Goal: Feedback & Contribution: Submit feedback/report problem

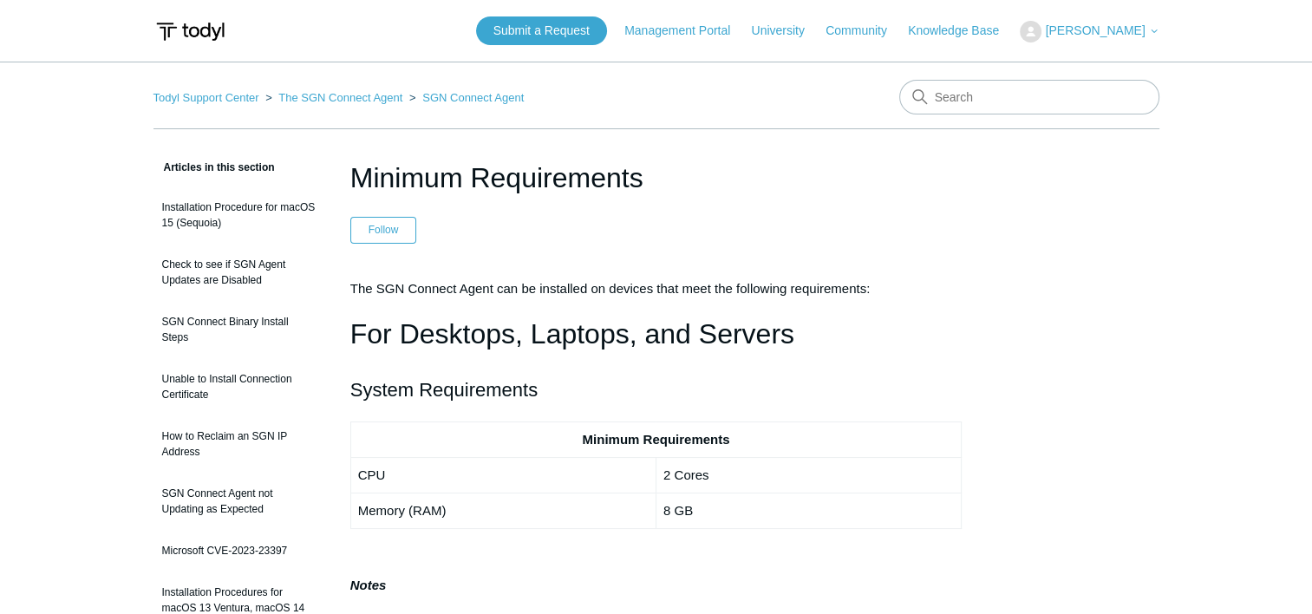
click at [687, 21] on nav "Management Portal University Community Knowledge Base" at bounding box center [820, 31] width 392 height 20
click at [682, 26] on link "Management Portal" at bounding box center [685, 31] width 123 height 18
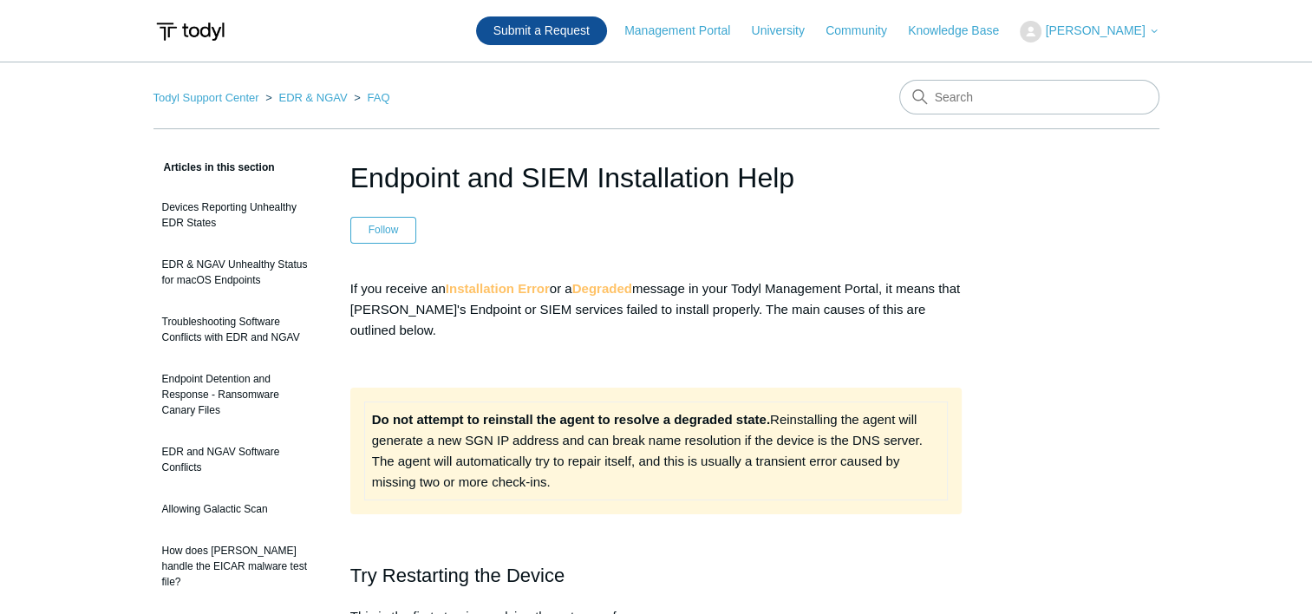
click at [581, 35] on link "Submit a Request" at bounding box center [541, 30] width 131 height 29
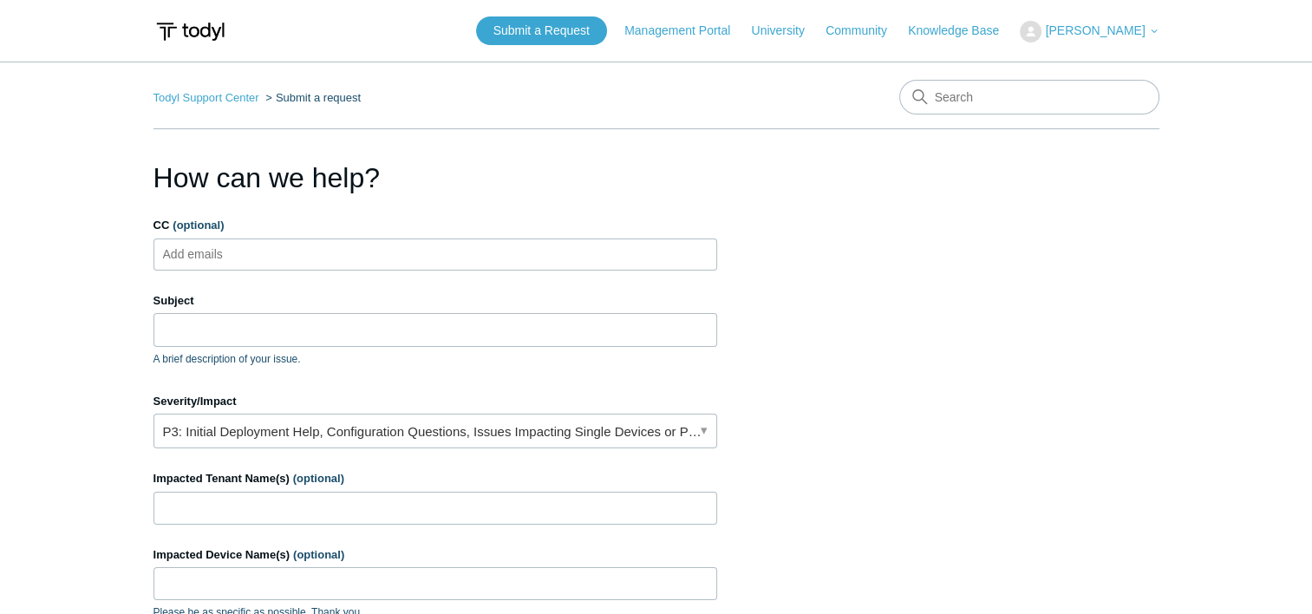
click at [342, 262] on ul "Add emails" at bounding box center [435, 254] width 564 height 32
click at [323, 319] on input "Subject" at bounding box center [435, 329] width 564 height 33
click at [323, 329] on input "Subject" at bounding box center [435, 329] width 564 height 33
paste input "BEX-PRPOOLCAM2"
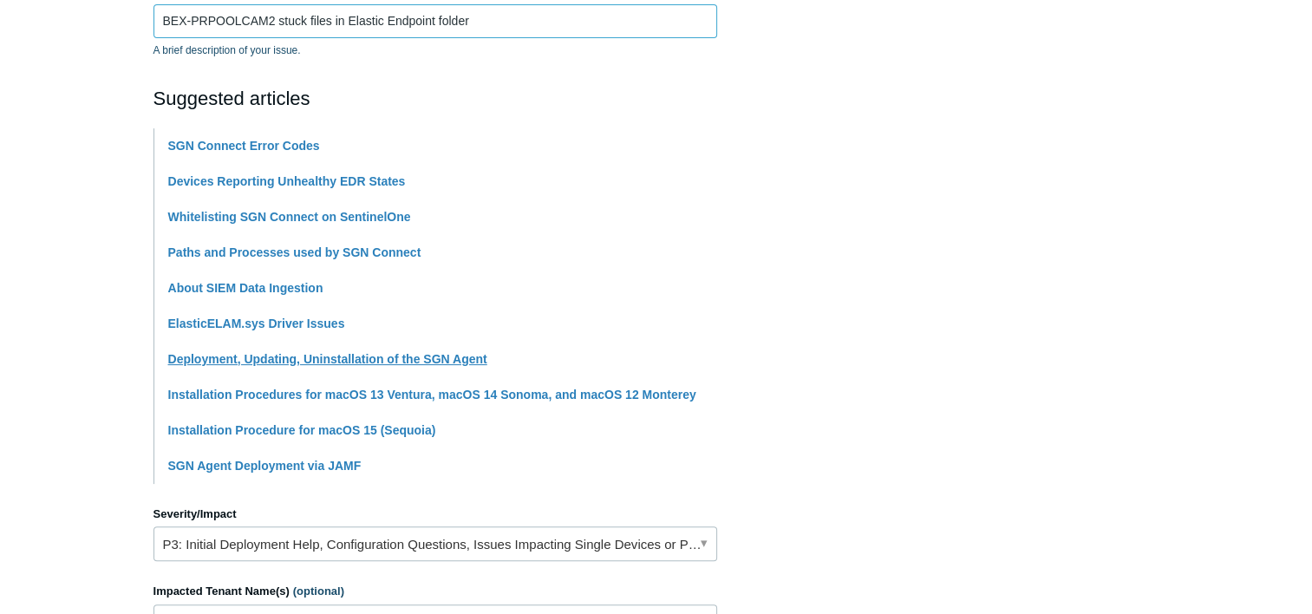
scroll to position [347, 0]
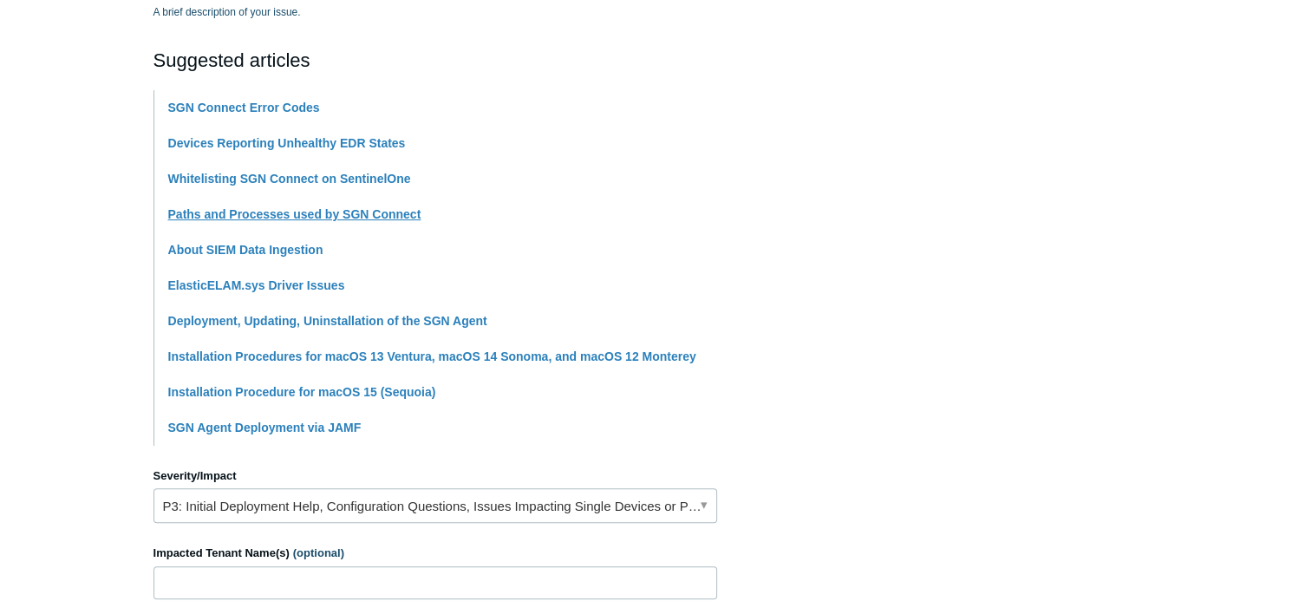
type input "BEX-PRPOOLCAM2 stuck files in Elastic Endpoint folder"
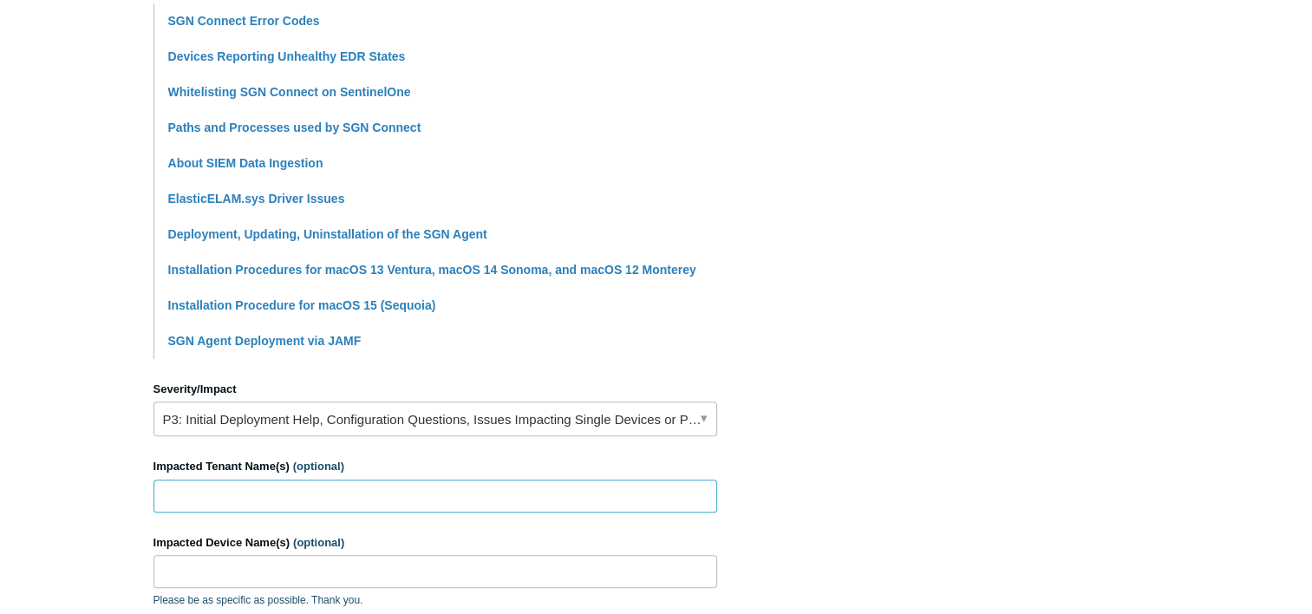
click at [288, 483] on input "Impacted Tenant Name(s) (optional)" at bounding box center [435, 495] width 564 height 33
click at [287, 425] on link "P3: Initial Deployment Help, Configuration Questions, Issues Impacting Single D…" at bounding box center [435, 418] width 564 height 35
click at [314, 382] on label "Severity/Impact" at bounding box center [435, 389] width 564 height 17
click at [297, 488] on input "Impacted Tenant Name(s) (optional)" at bounding box center [435, 495] width 564 height 33
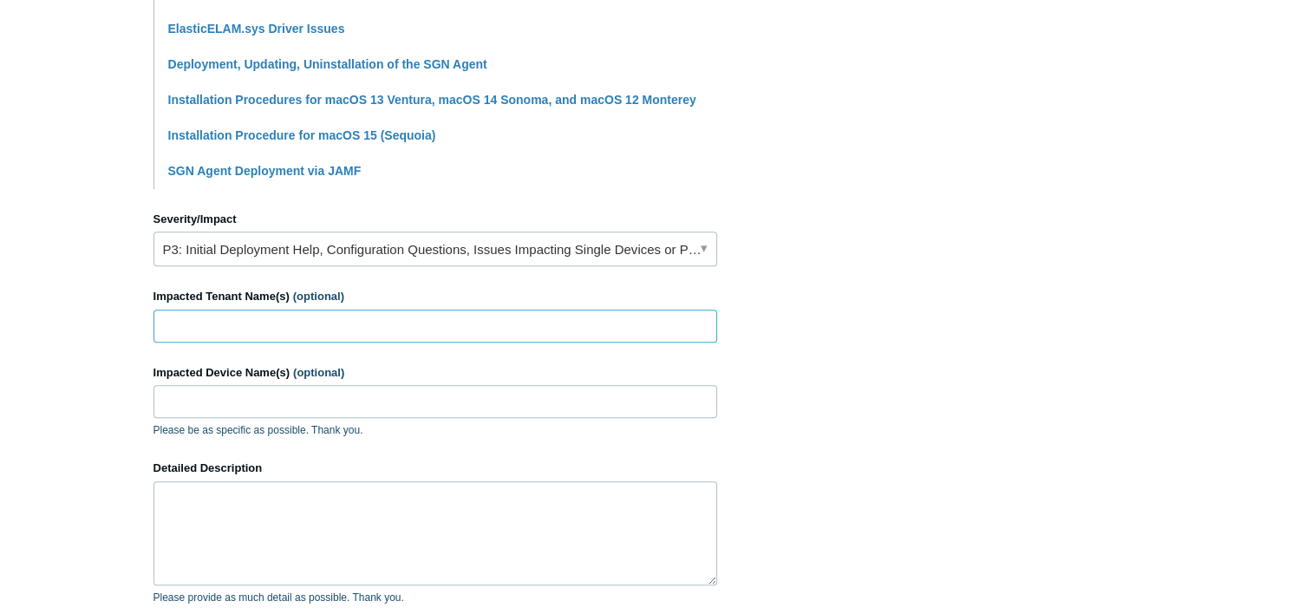
scroll to position [607, 0]
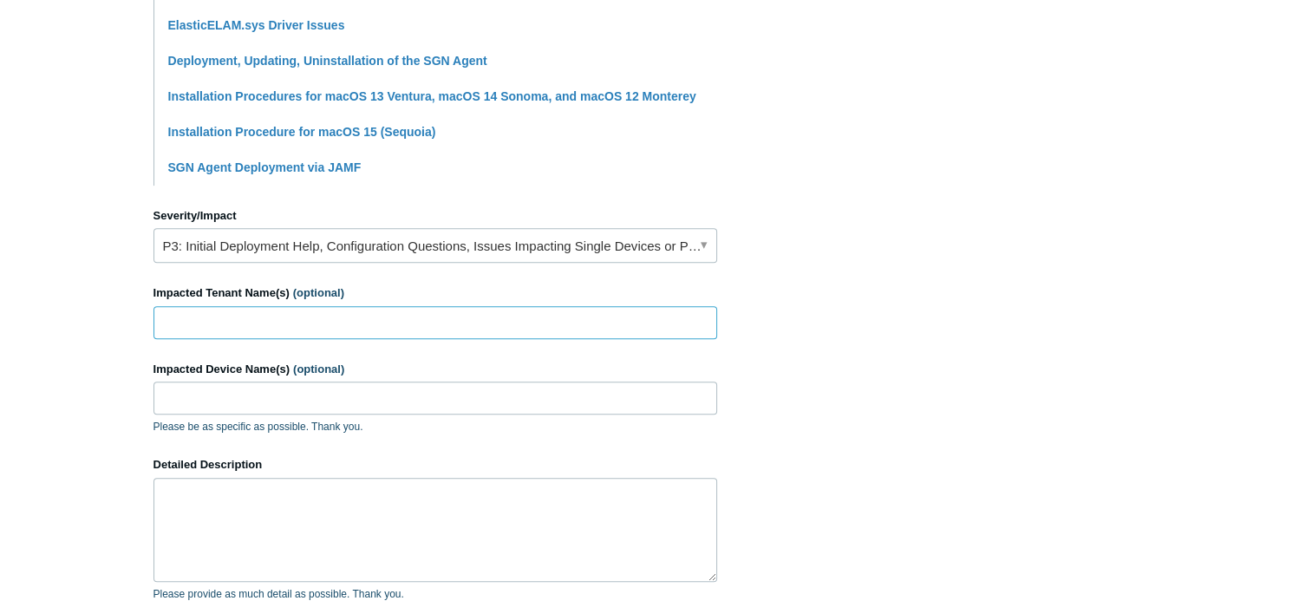
click at [274, 316] on input "Impacted Tenant Name(s) (optional)" at bounding box center [435, 322] width 564 height 33
type input "City of Bexley"
click at [255, 387] on input "Impacted Device Name(s) (optional)" at bounding box center [435, 398] width 564 height 33
type input "v"
paste input "BEX-PRPOOLCAM2"
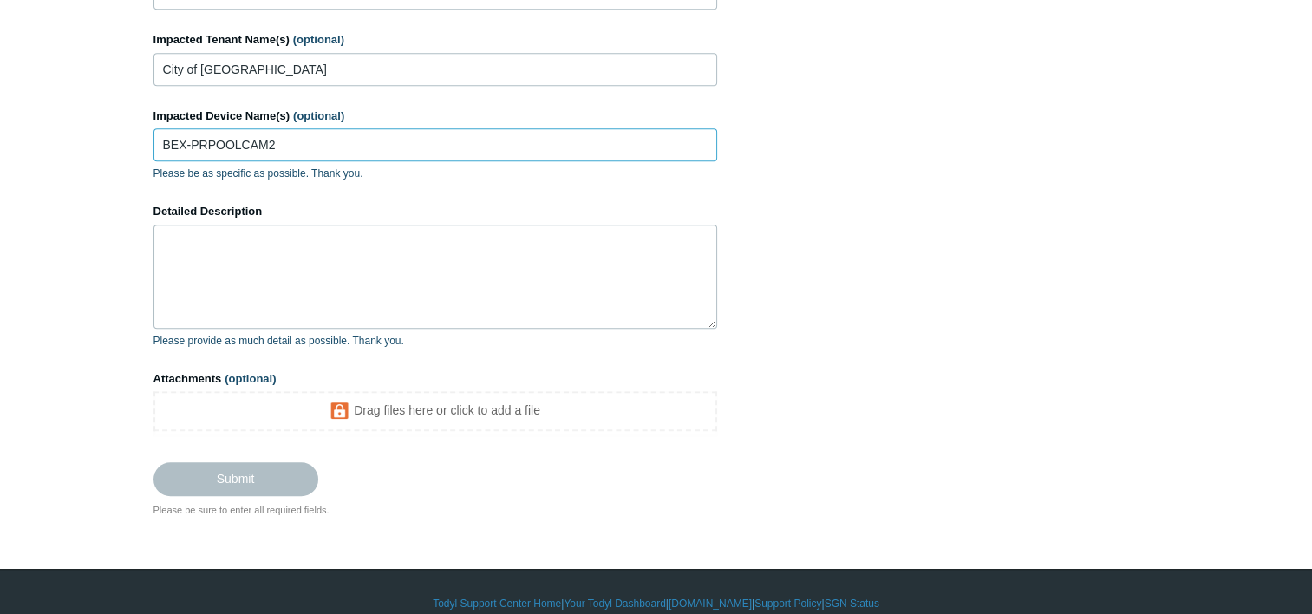
scroll to position [867, 0]
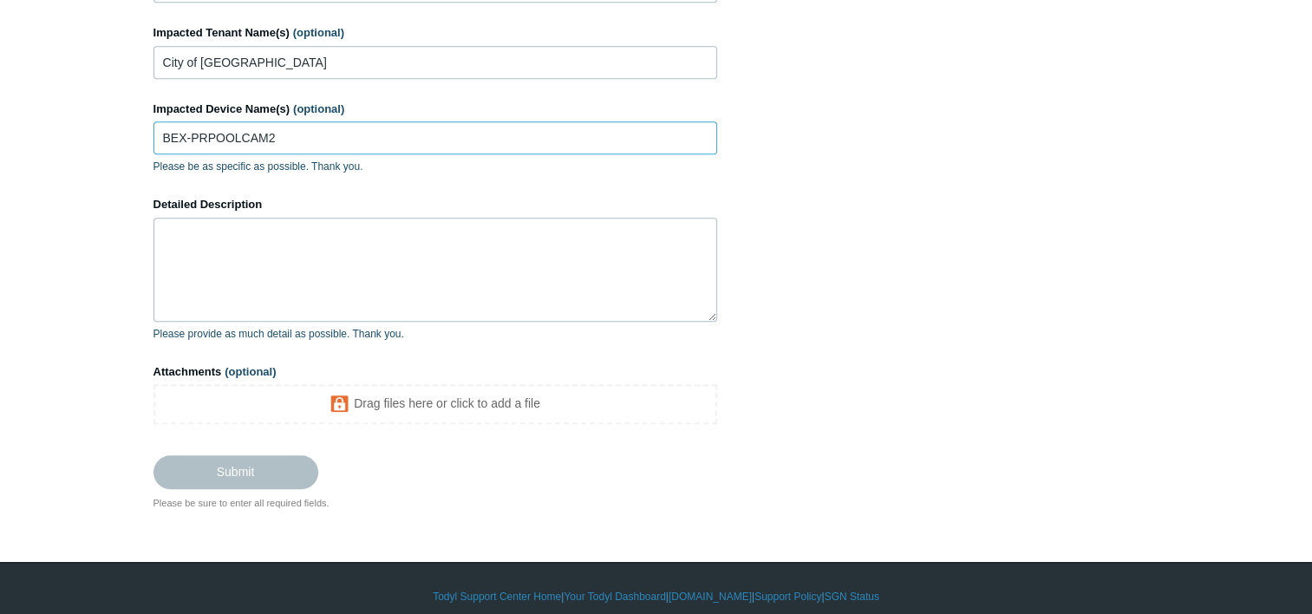
type input "BEX-PRPOOLCAM2"
click at [281, 281] on textarea "Detailed Description" at bounding box center [435, 270] width 564 height 104
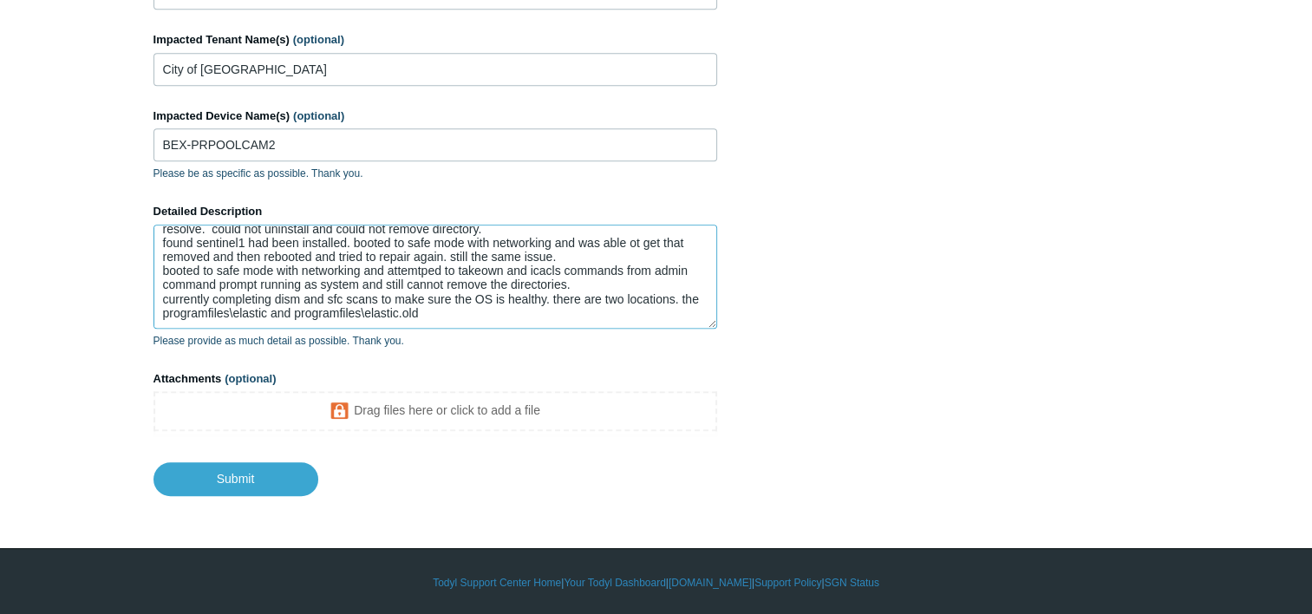
scroll to position [31, 0]
type textarea "found agent degraded. attemtped to resolve with troubleshooting from knowledge …"
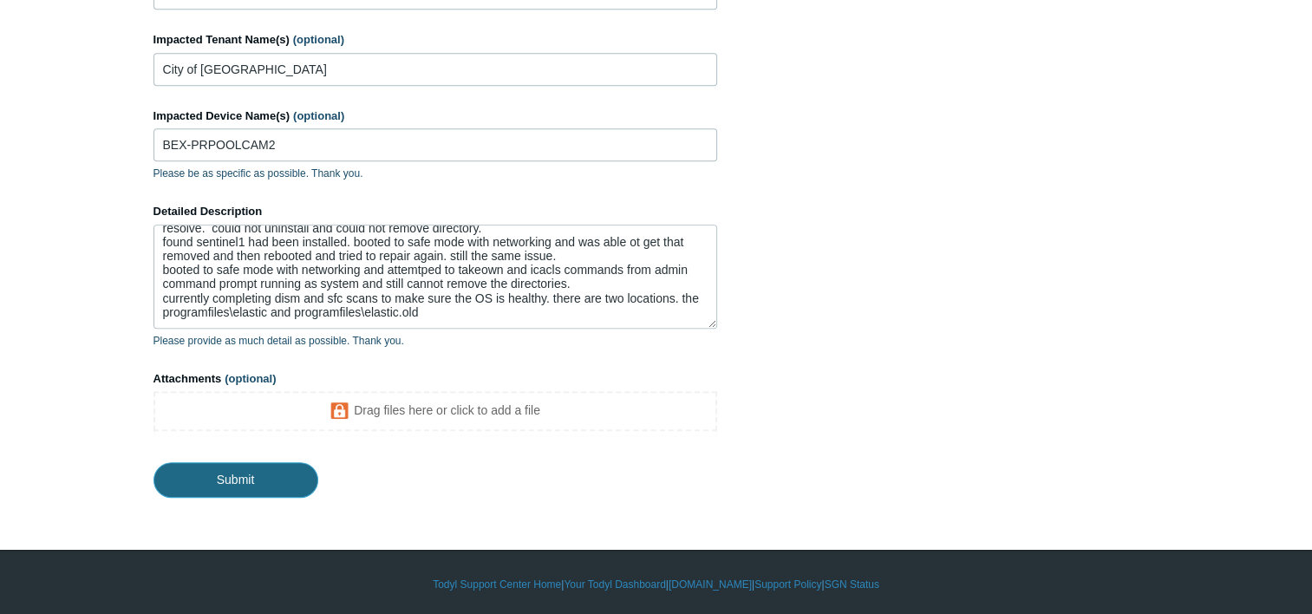
click at [170, 476] on input "Submit" at bounding box center [235, 479] width 165 height 35
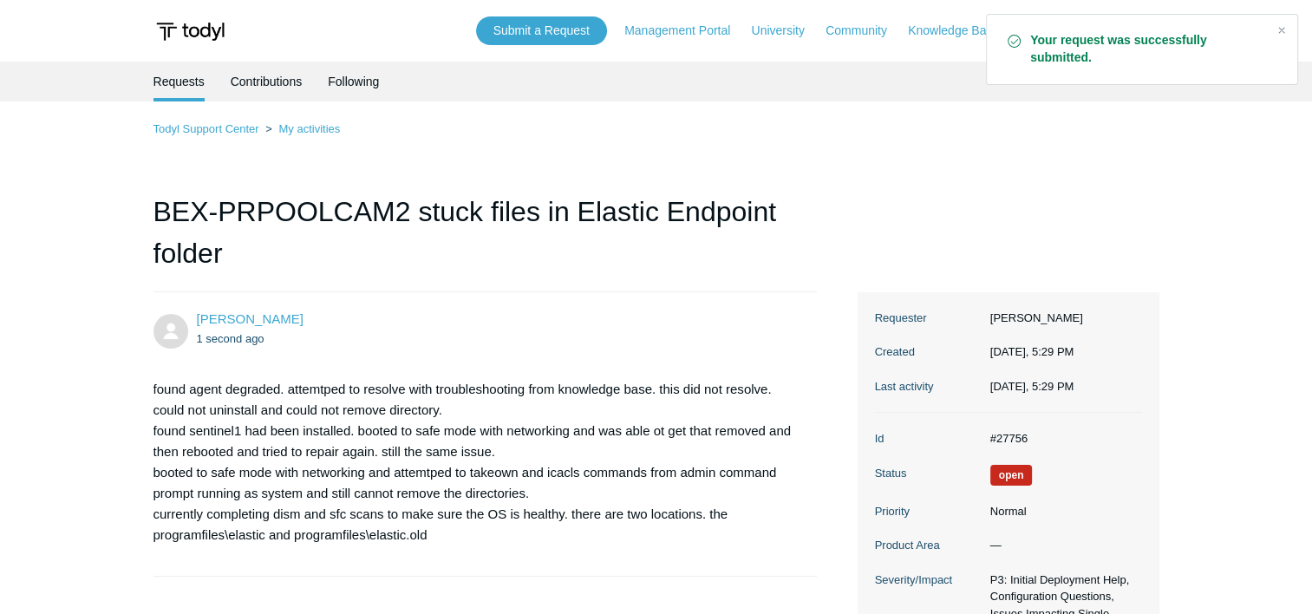
click at [999, 431] on dd "#27756" at bounding box center [1062, 438] width 160 height 17
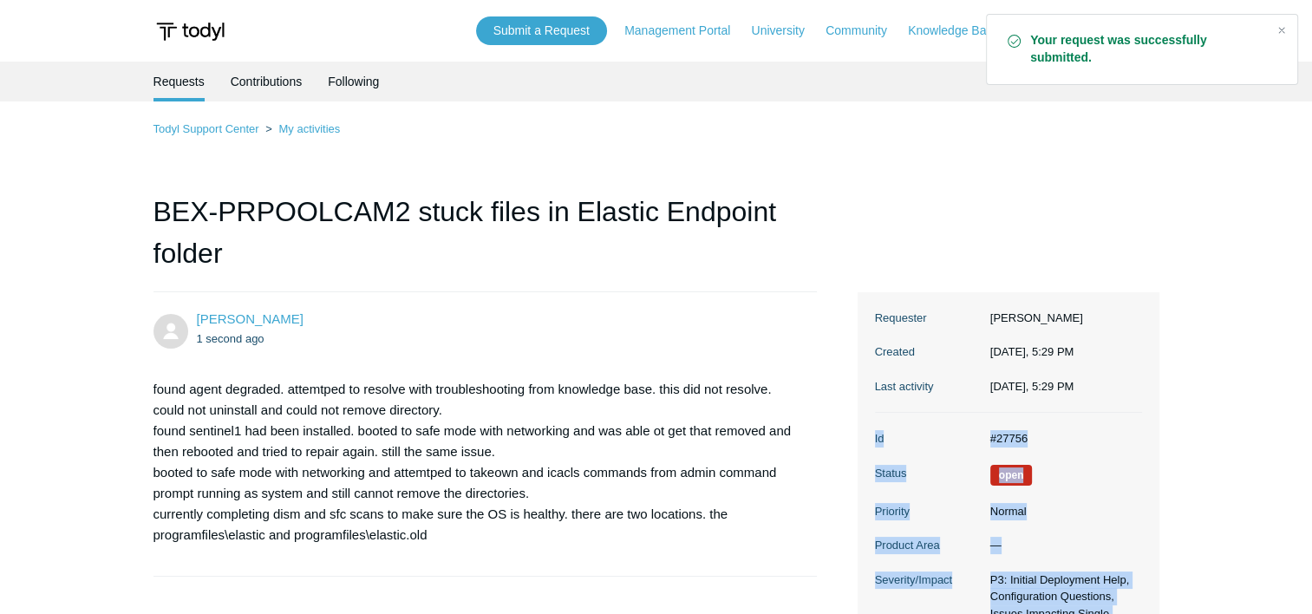
click at [999, 431] on dd "#27756" at bounding box center [1062, 438] width 160 height 17
drag, startPoint x: 999, startPoint y: 431, endPoint x: 1044, endPoint y: 447, distance: 48.0
click at [1044, 447] on dl "Id #27756 Status Open Priority Normal Product Area — Severity/Impact P3: Initia…" at bounding box center [1008, 594] width 267 height 362
click at [1045, 438] on dd "#27756" at bounding box center [1062, 438] width 160 height 17
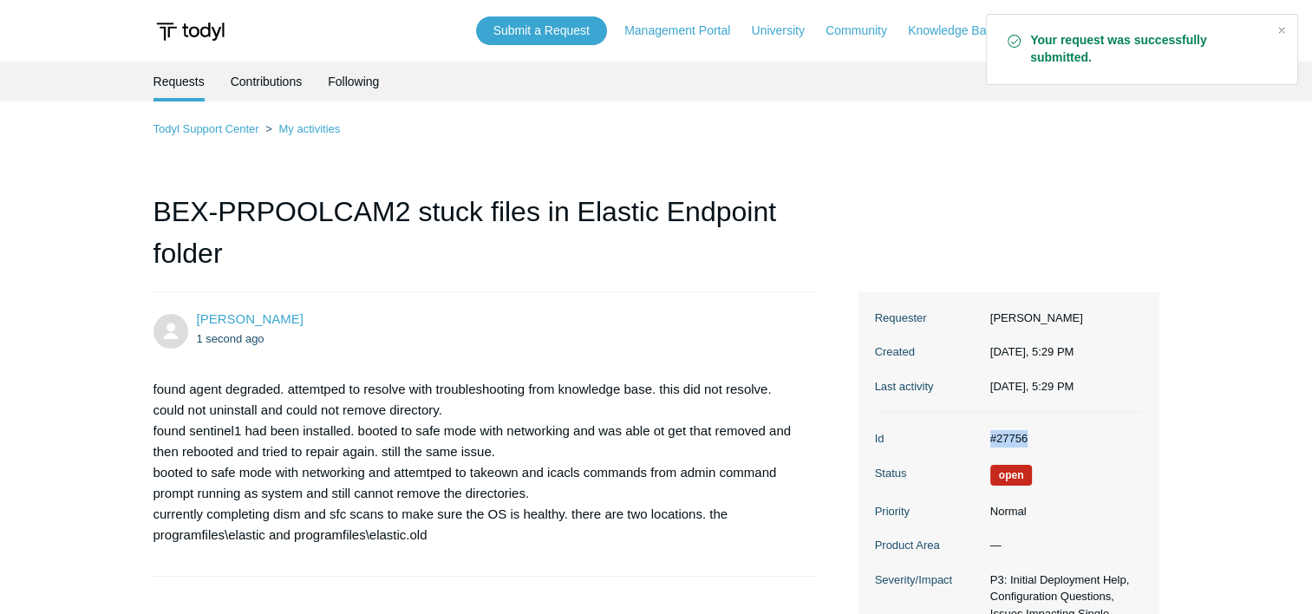
drag, startPoint x: 1055, startPoint y: 436, endPoint x: 975, endPoint y: 434, distance: 79.8
click at [975, 434] on dl "Id #27756 Status Open Priority Normal Product Area — Severity/Impact P3: Initia…" at bounding box center [1008, 594] width 267 height 362
copy dl "#27756"
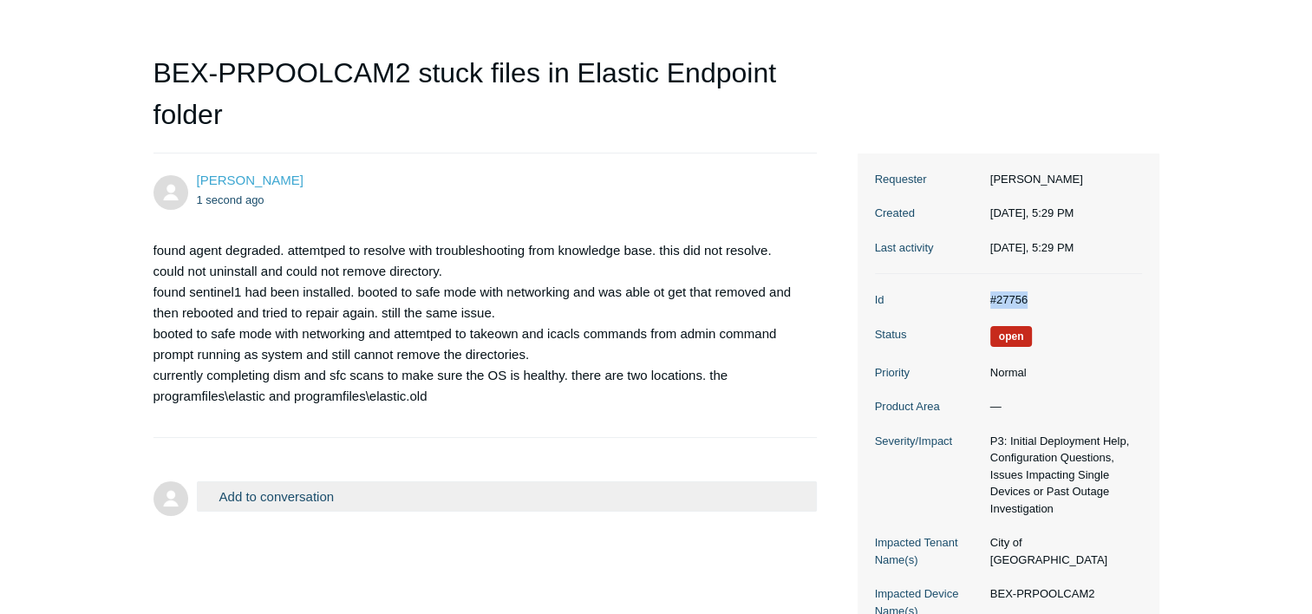
scroll to position [282, 0]
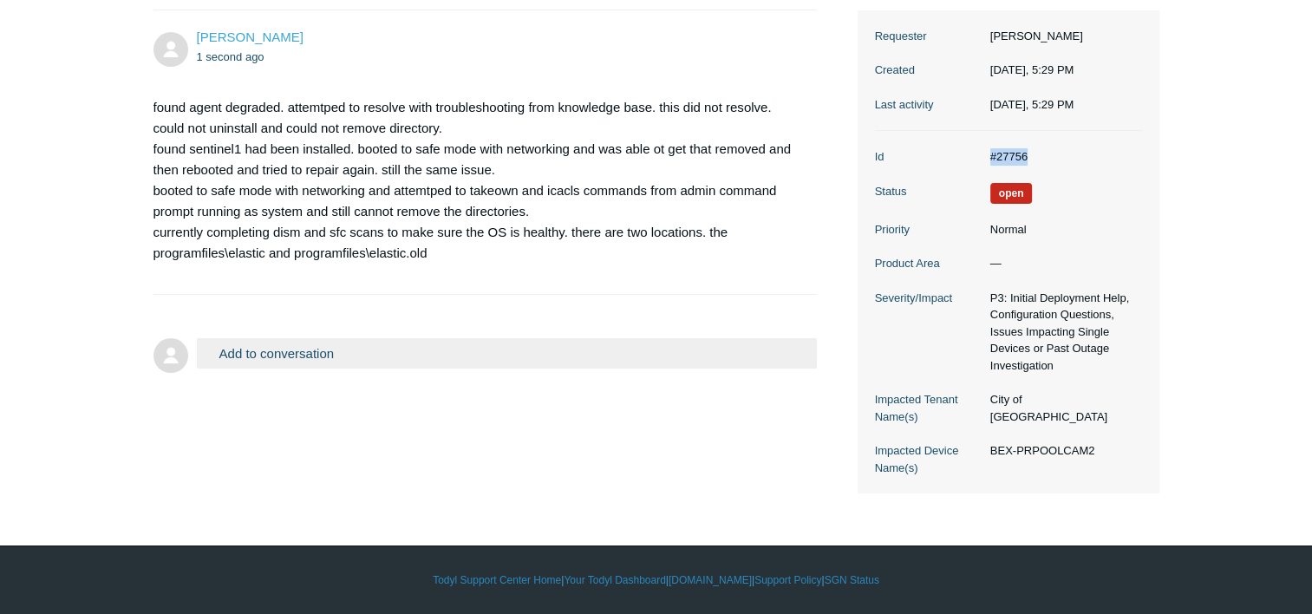
click at [394, 353] on button "Add to conversation" at bounding box center [507, 353] width 621 height 30
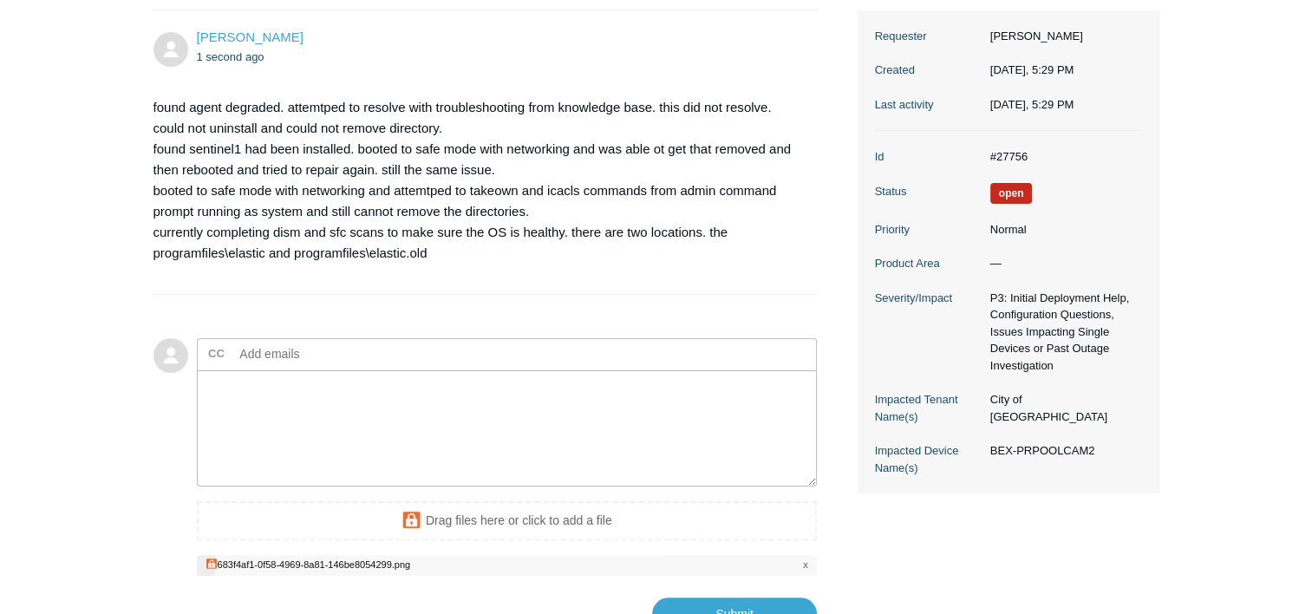
scroll to position [420, 0]
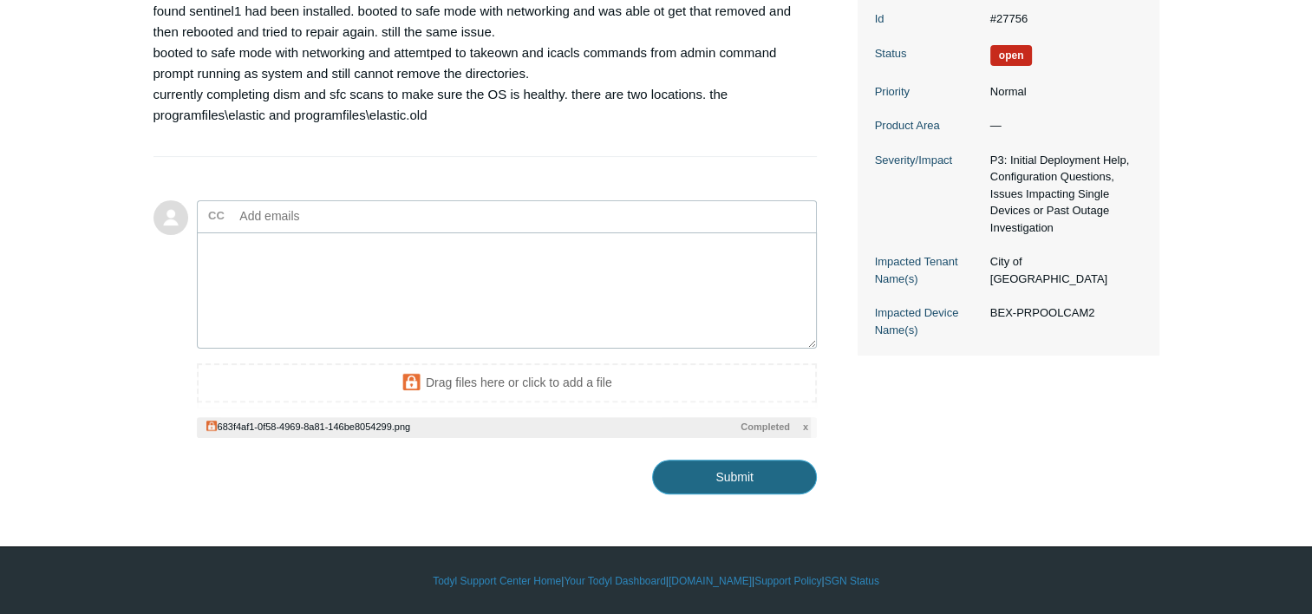
click at [732, 481] on input "Submit" at bounding box center [734, 477] width 165 height 35
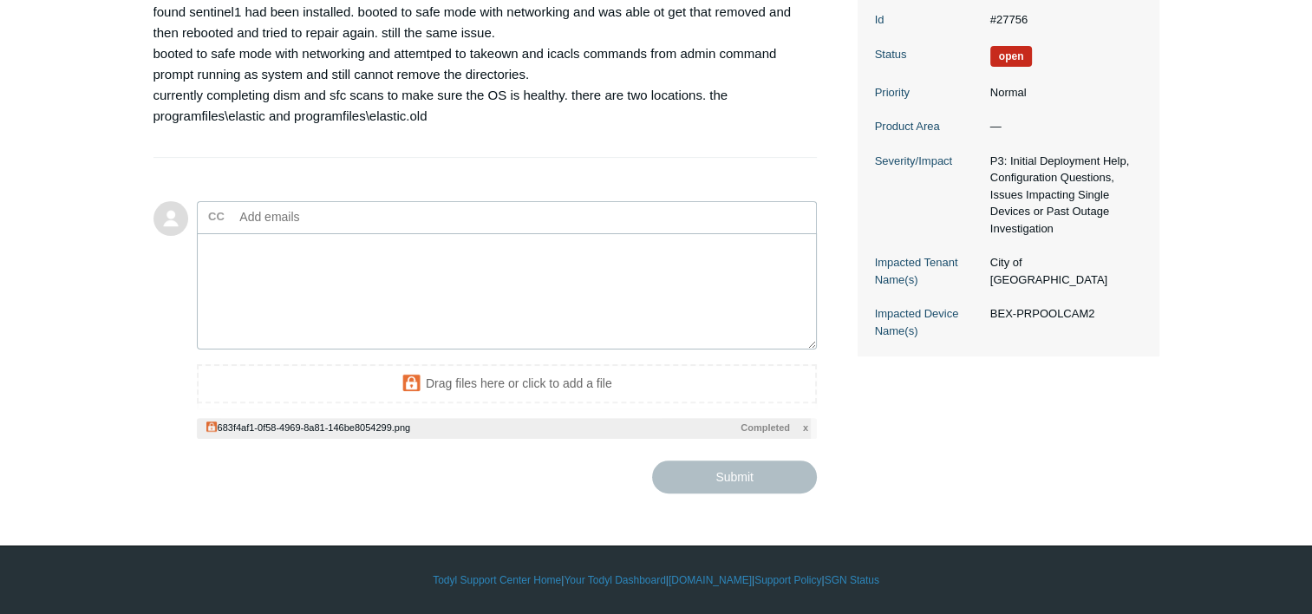
type textarea "This ticket includes a secure attachment. Use this link to access the attached …"
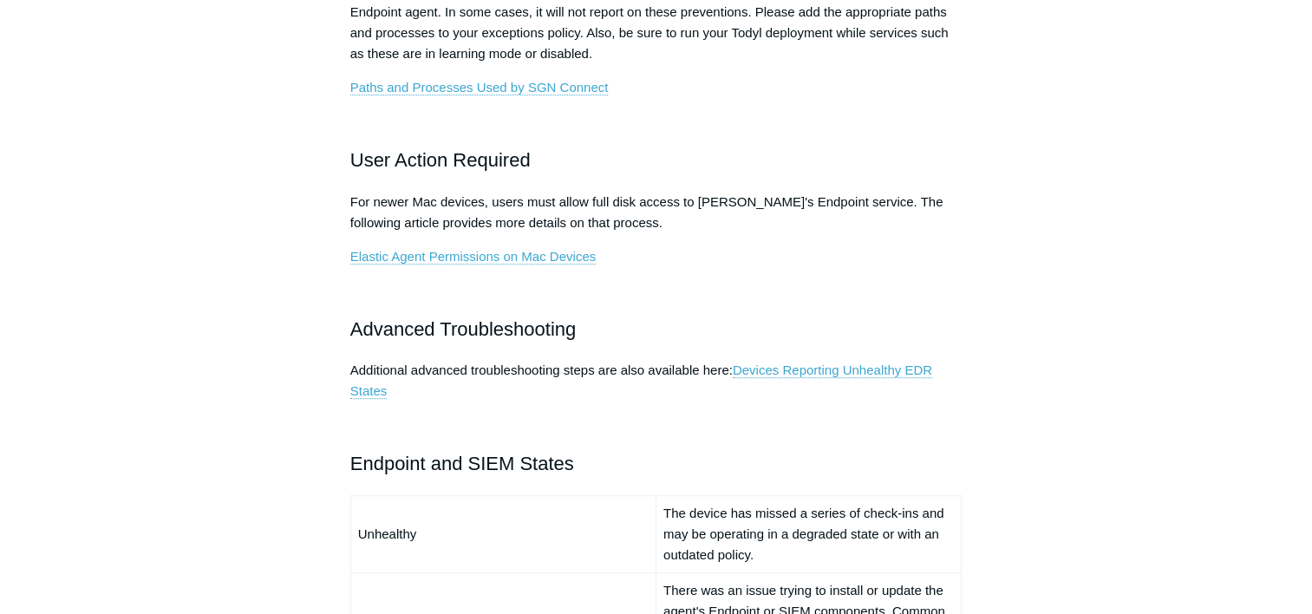
scroll to position [954, 0]
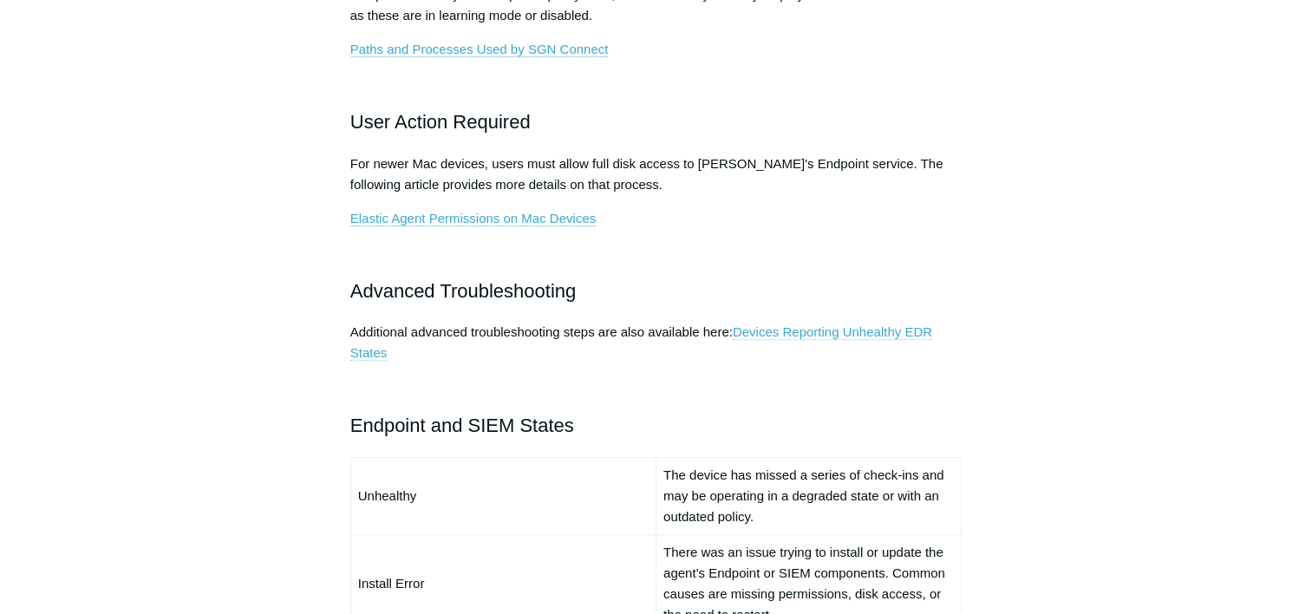
click at [363, 350] on link "Devices Reporting Unhealthy EDR States" at bounding box center [641, 342] width 582 height 36
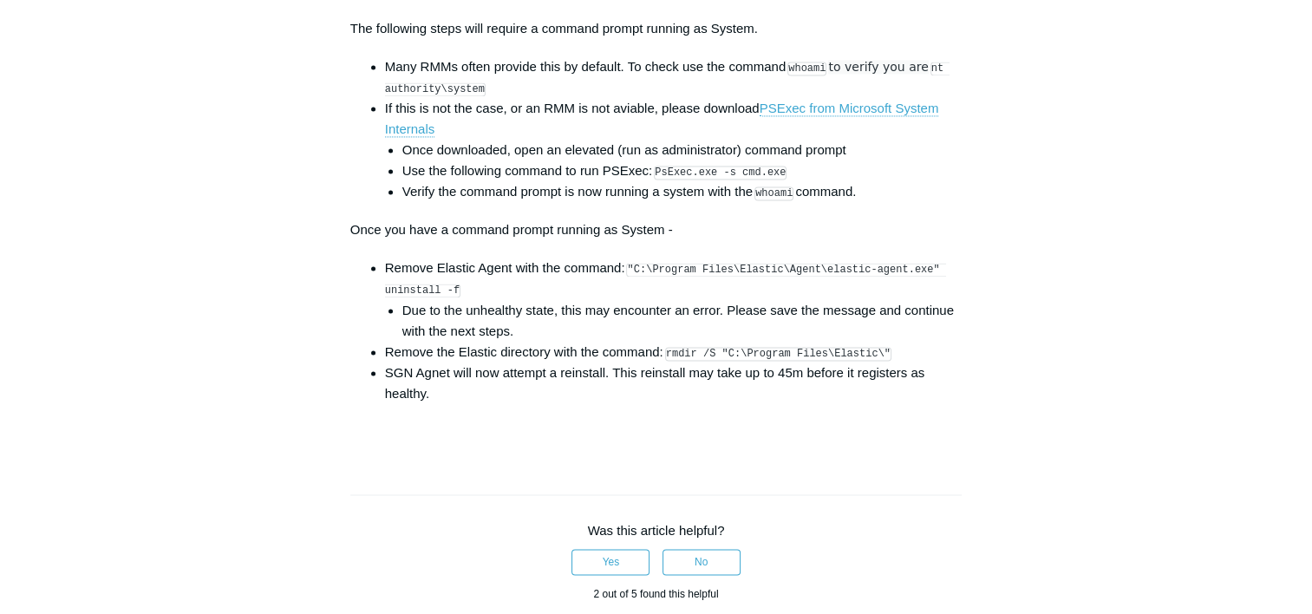
scroll to position [2515, 0]
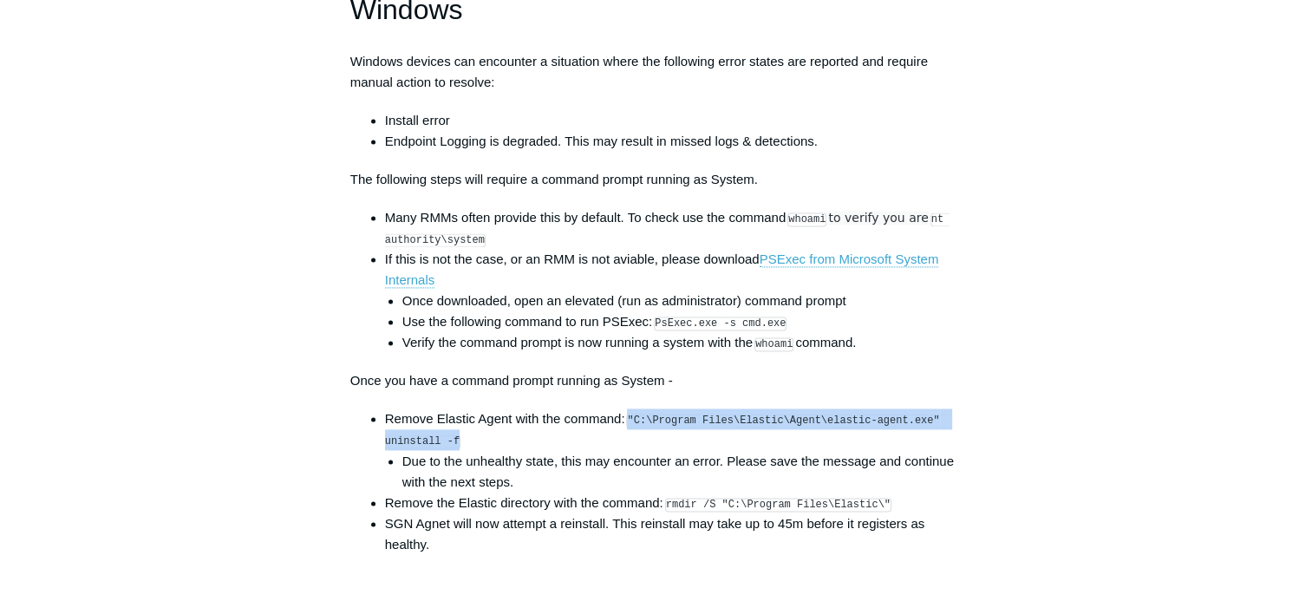
drag, startPoint x: 630, startPoint y: 433, endPoint x: 701, endPoint y: 455, distance: 73.8
click at [701, 455] on li "Remove Elastic Agent with the command: "C:\Program Files\Elastic\Agent\elastic-…" at bounding box center [673, 449] width 577 height 83
copy code ""C:\Program Files\Elastic\Agent\elastic-agent.exe" uninstall -f"
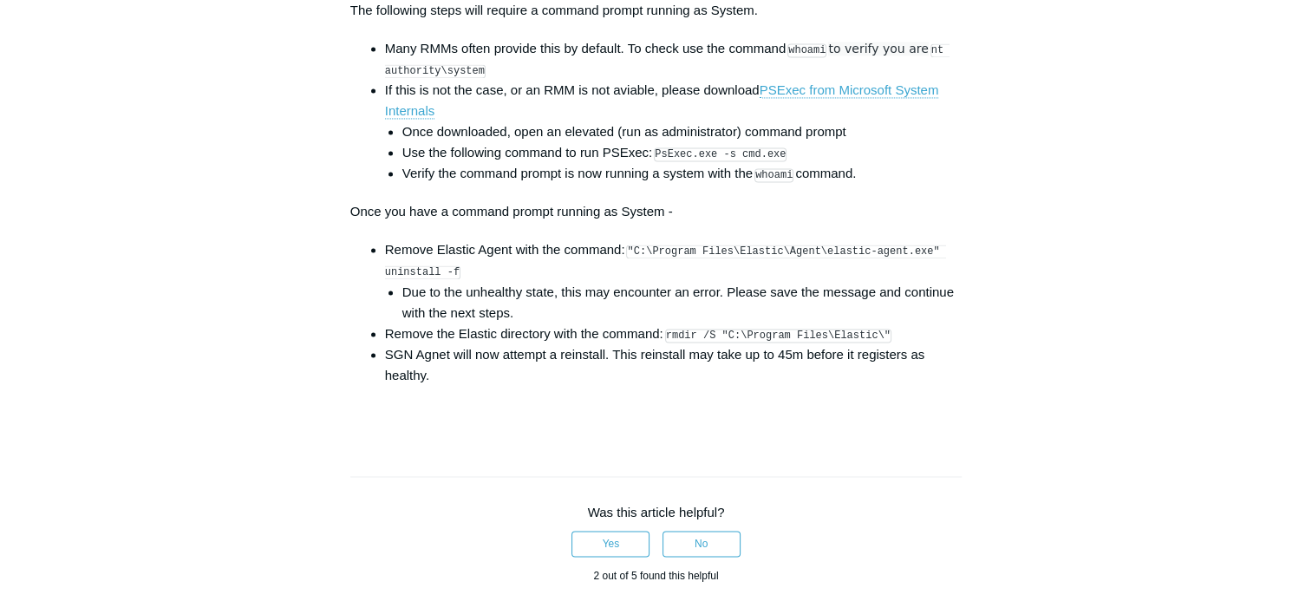
scroll to position [2688, 0]
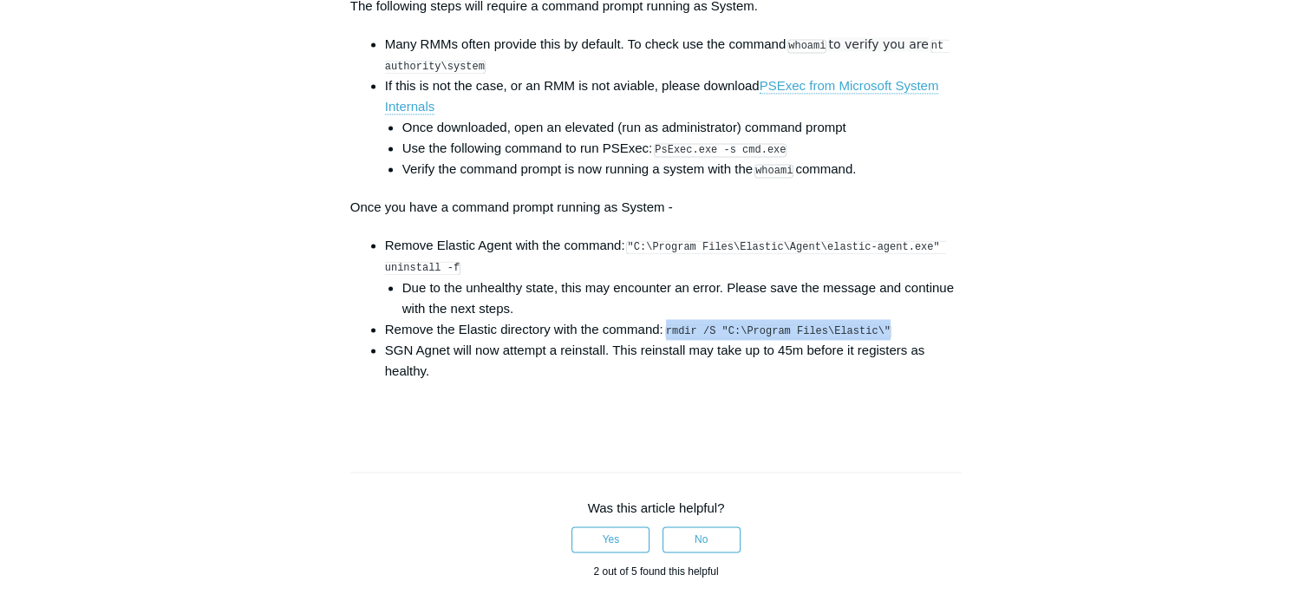
drag, startPoint x: 669, startPoint y: 338, endPoint x: 874, endPoint y: 341, distance: 205.5
click at [874, 338] on code "rmdir /S "C:\Program Files\Elastic\"" at bounding box center [778, 331] width 226 height 14
copy code "rmdir /S "C:\Program Files\Elastic\""
drag, startPoint x: 301, startPoint y: 302, endPoint x: 356, endPoint y: 326, distance: 59.8
